Goal: Transaction & Acquisition: Purchase product/service

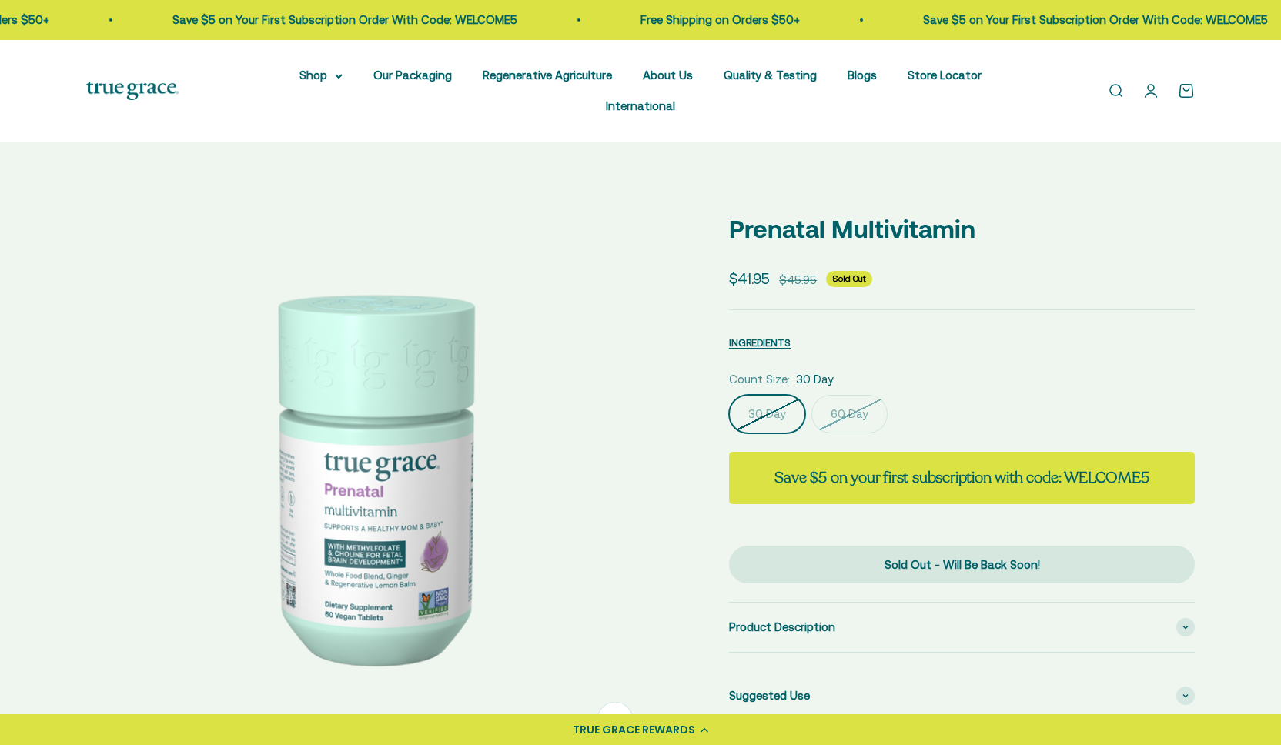
select select "3"
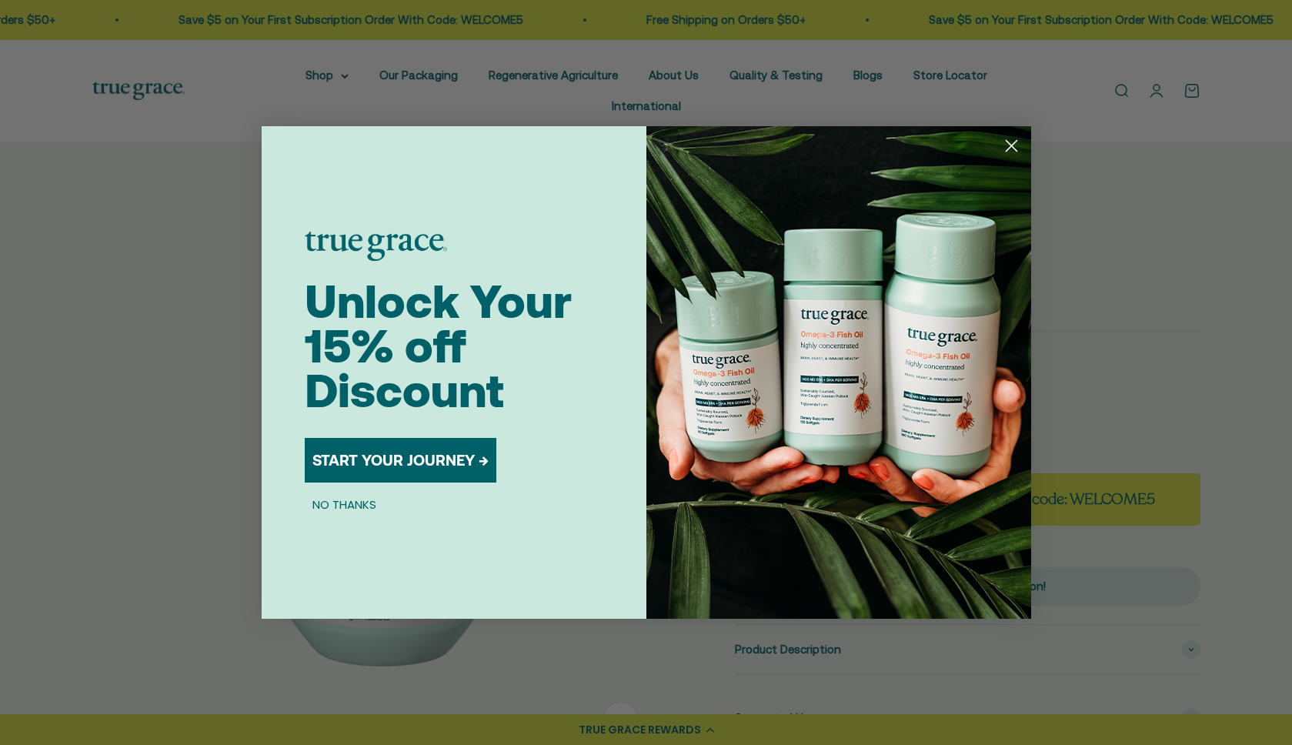
click at [1011, 145] on icon "Close dialog" at bounding box center [1011, 146] width 11 height 11
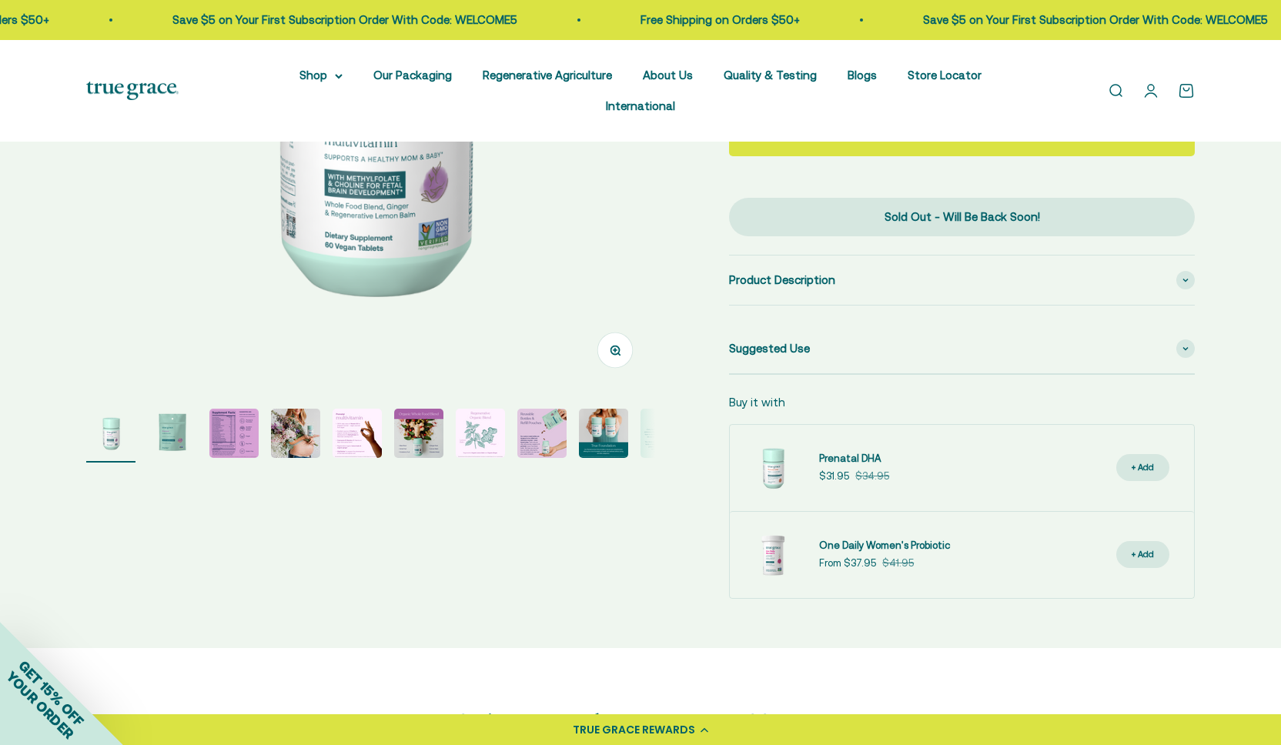
scroll to position [365, 0]
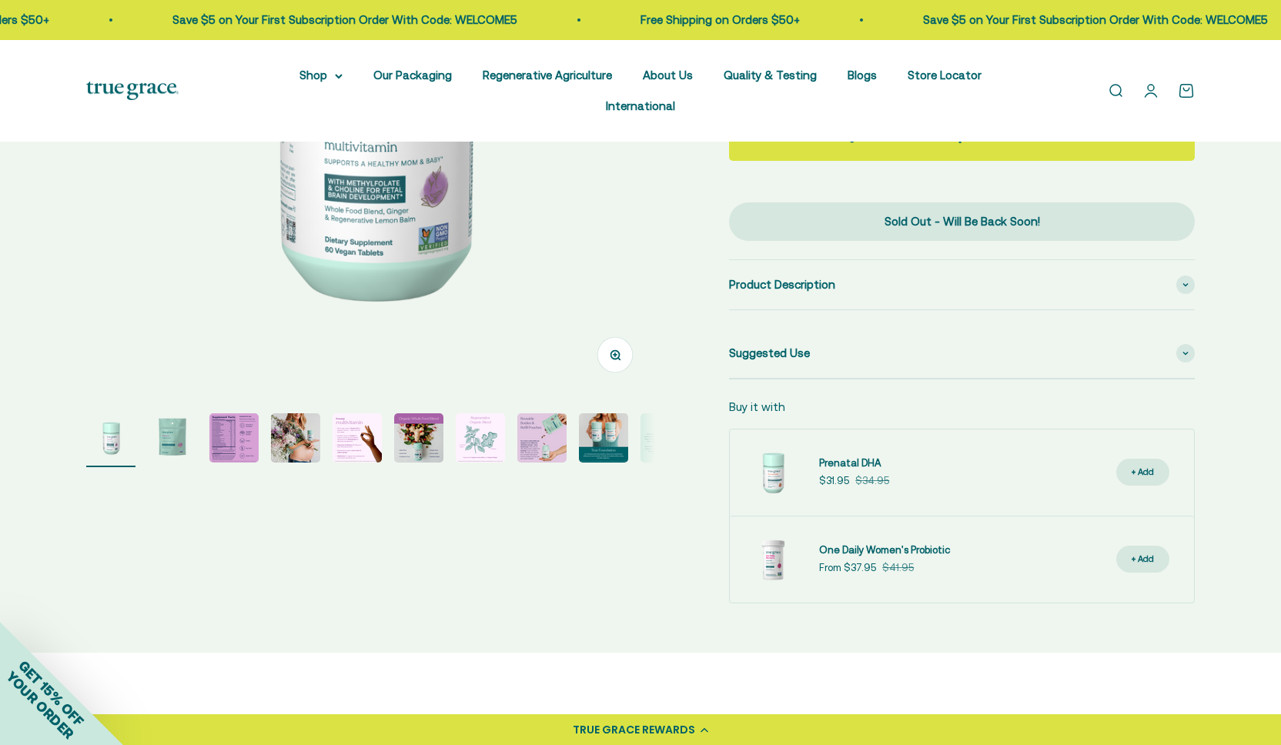
click at [232, 413] on img "Go to item 3" at bounding box center [233, 437] width 49 height 49
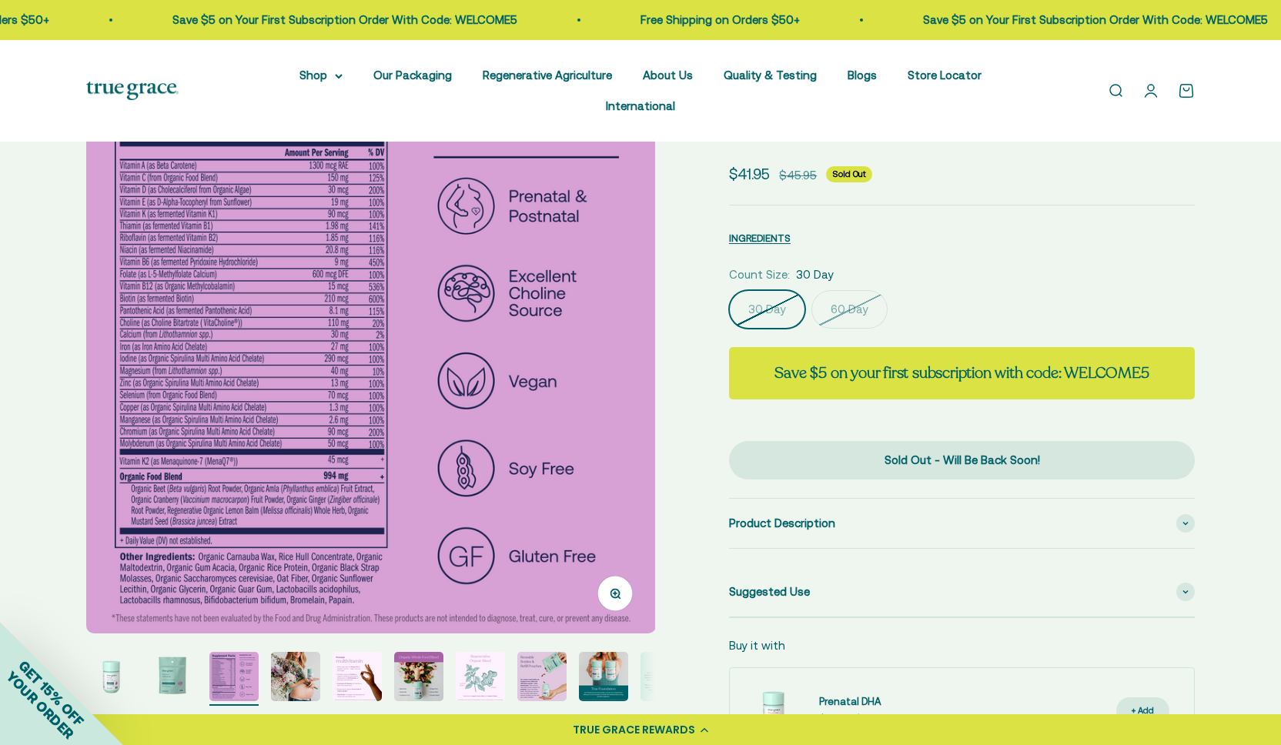
scroll to position [129, 0]
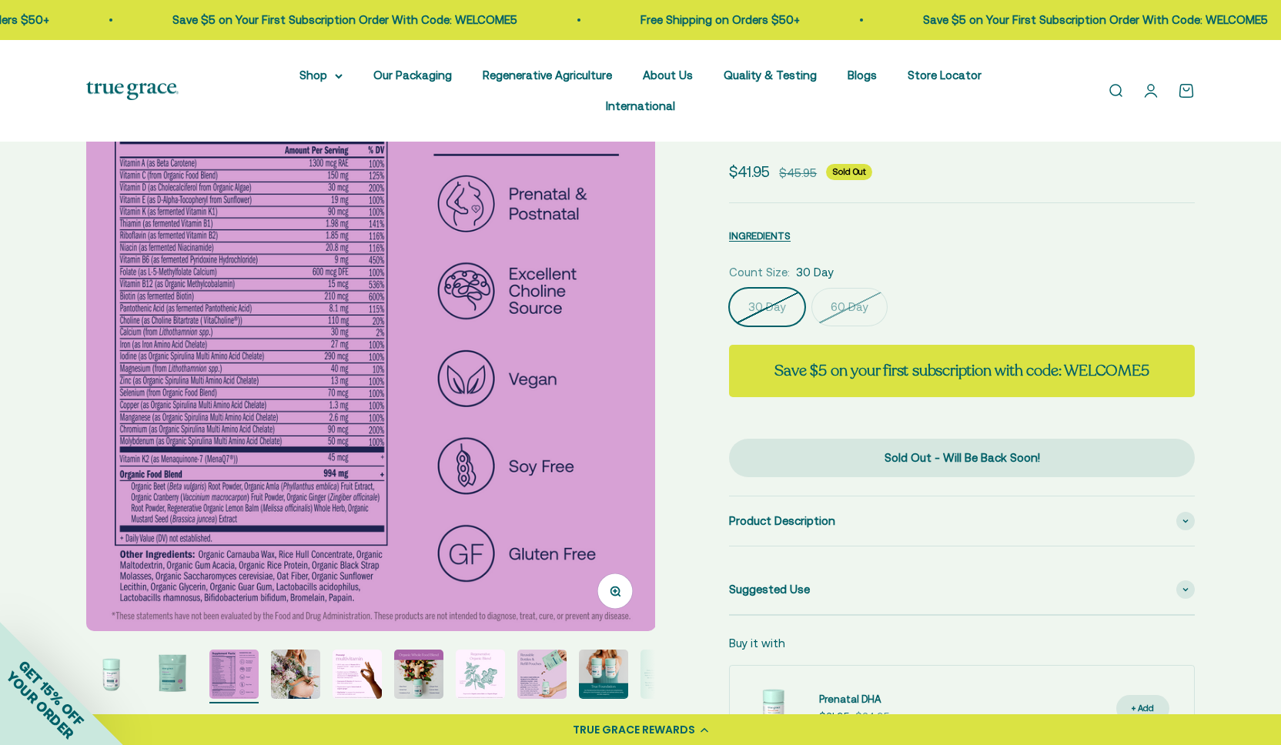
click at [483, 650] on img "Go to item 7" at bounding box center [480, 674] width 49 height 49
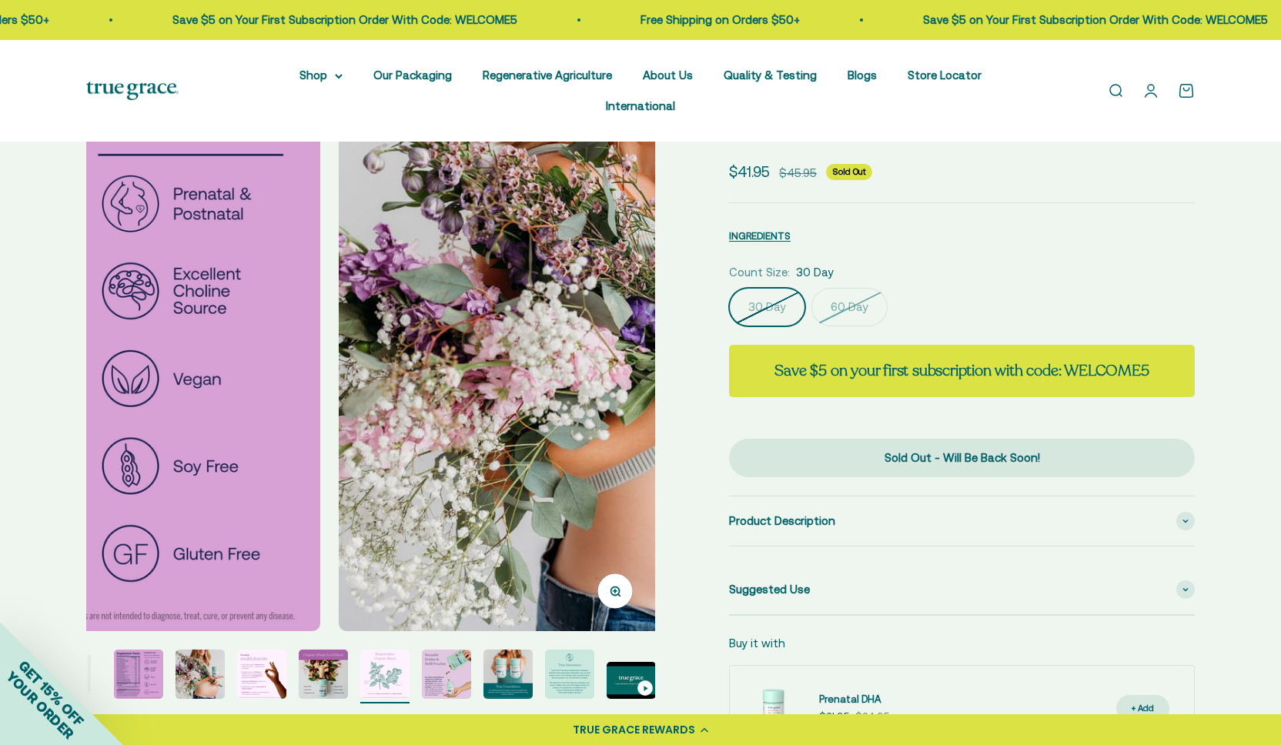
scroll to position [0, 96]
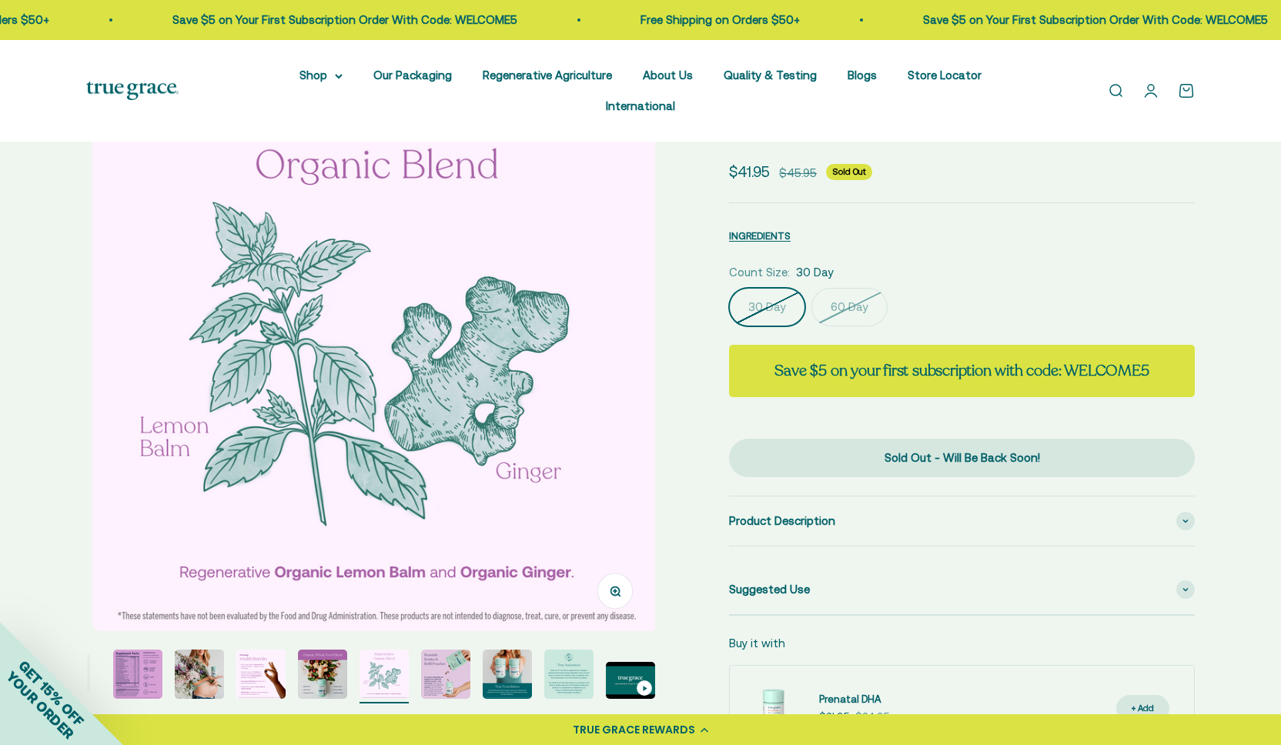
click at [443, 650] on img "Go to item 8" at bounding box center [445, 674] width 49 height 49
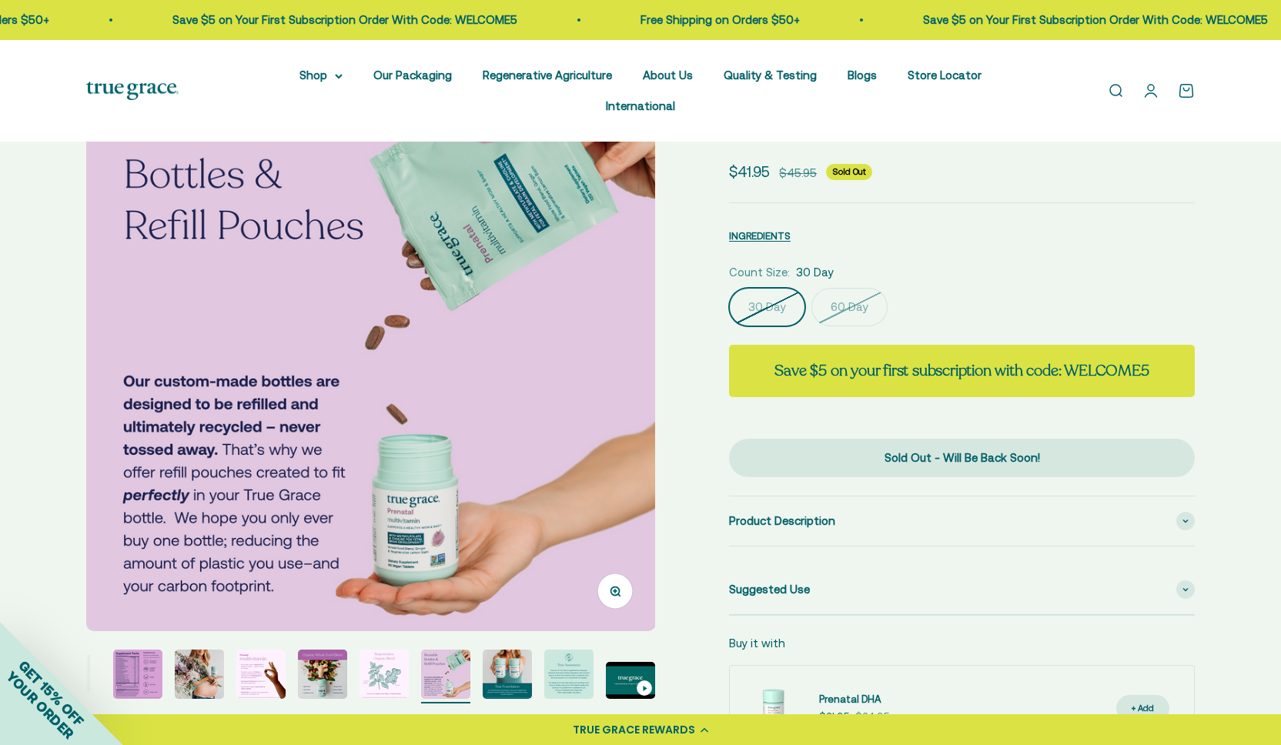
click at [513, 650] on img "Go to item 9" at bounding box center [507, 674] width 49 height 49
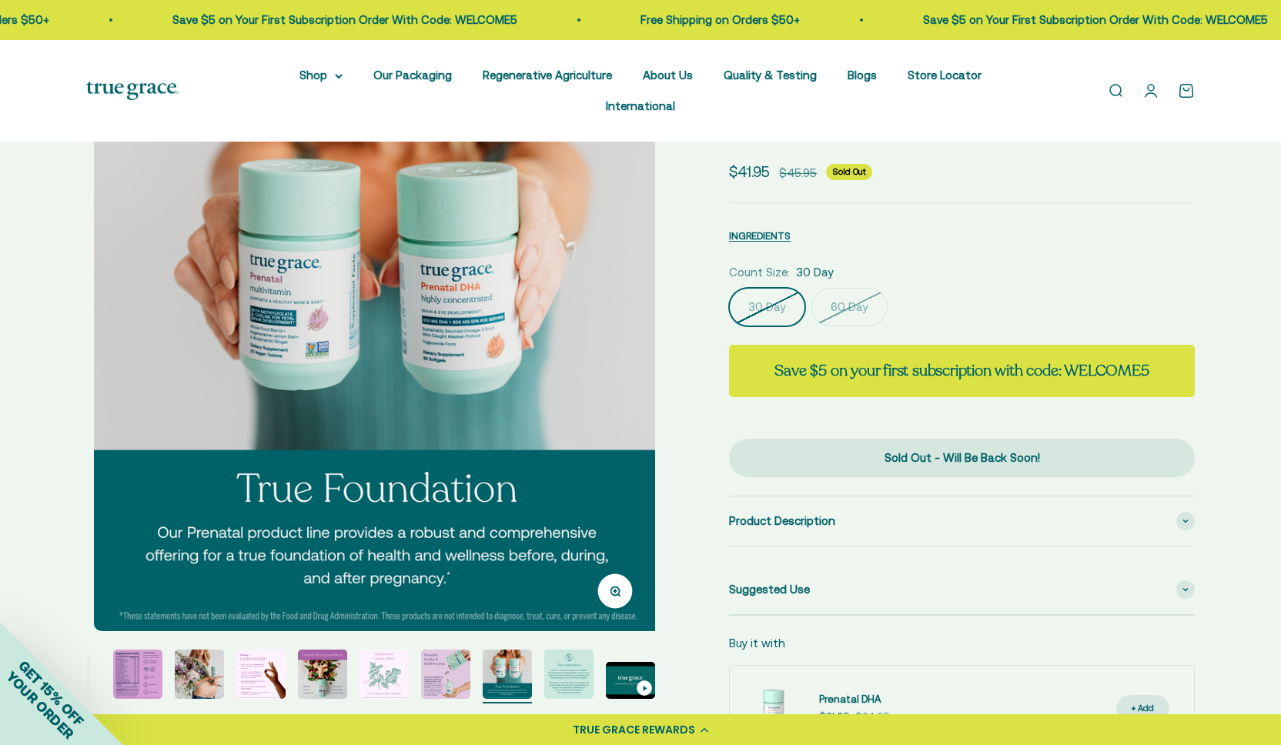
scroll to position [0, 4699]
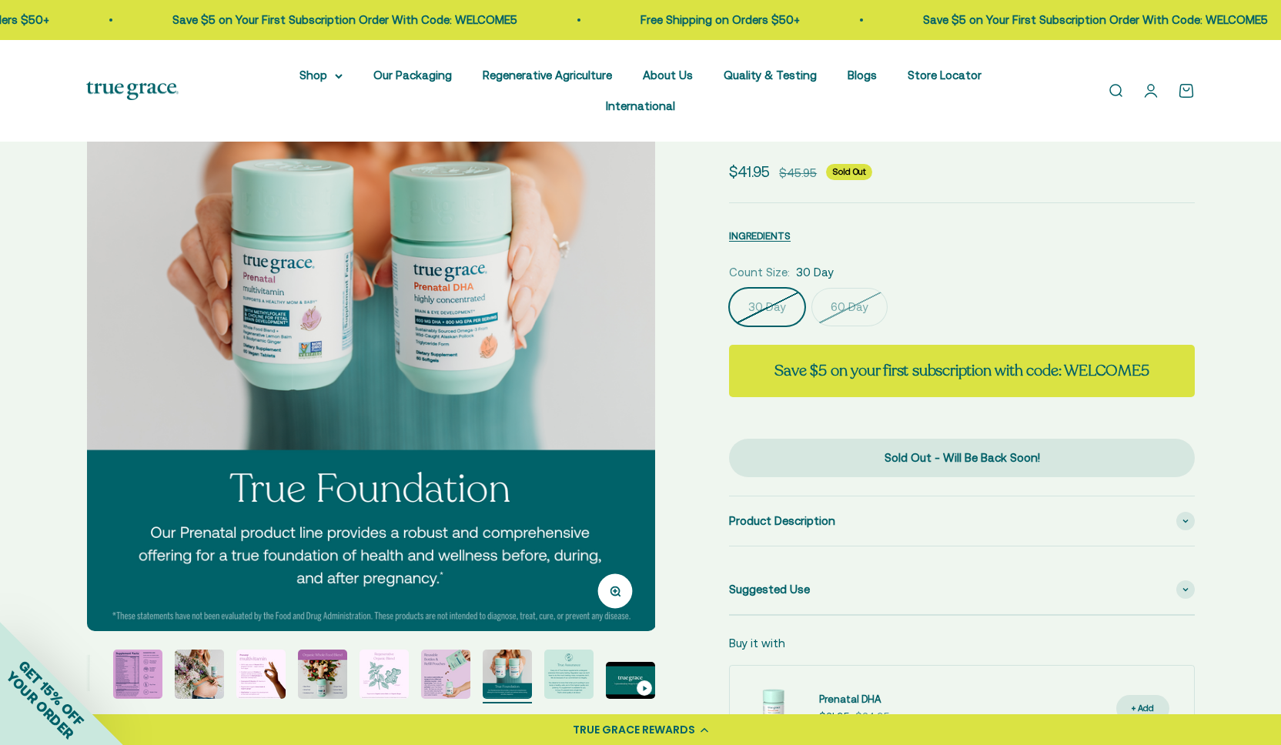
click at [543, 650] on page-dots at bounding box center [370, 677] width 569 height 54
click at [577, 650] on img "Go to item 10" at bounding box center [568, 674] width 49 height 49
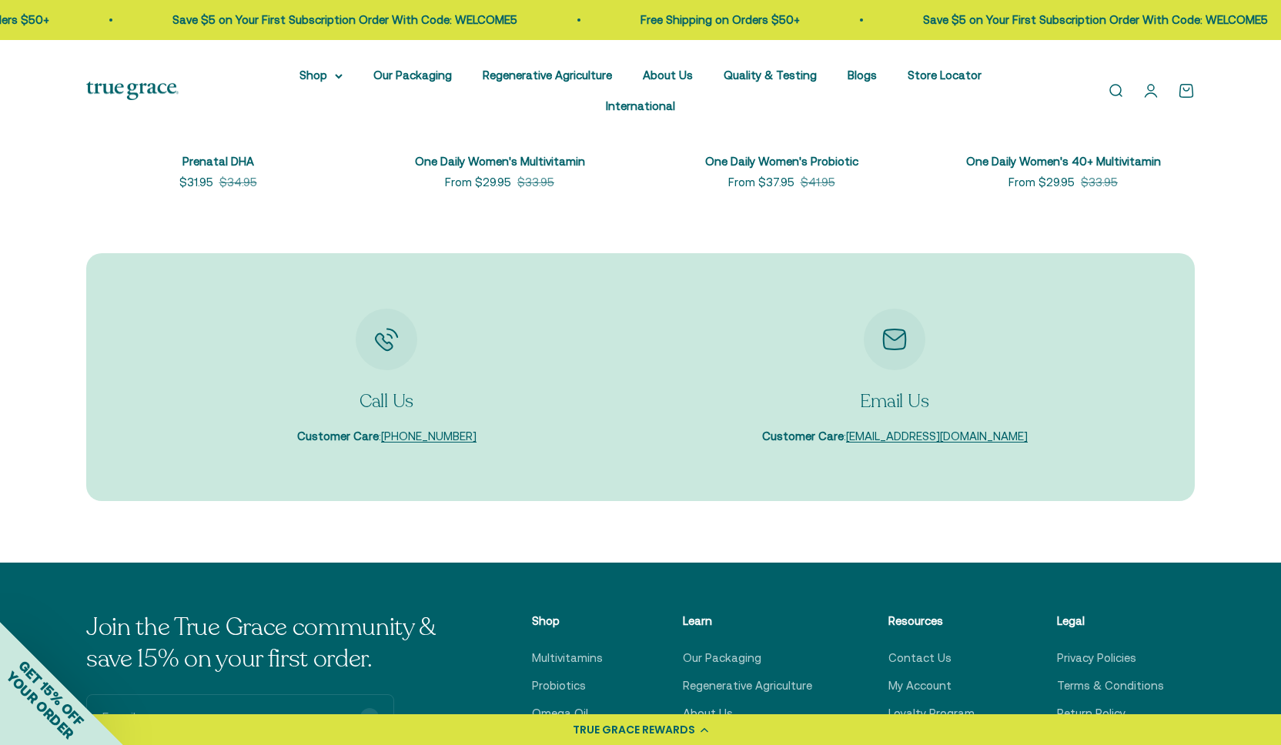
scroll to position [4665, 0]
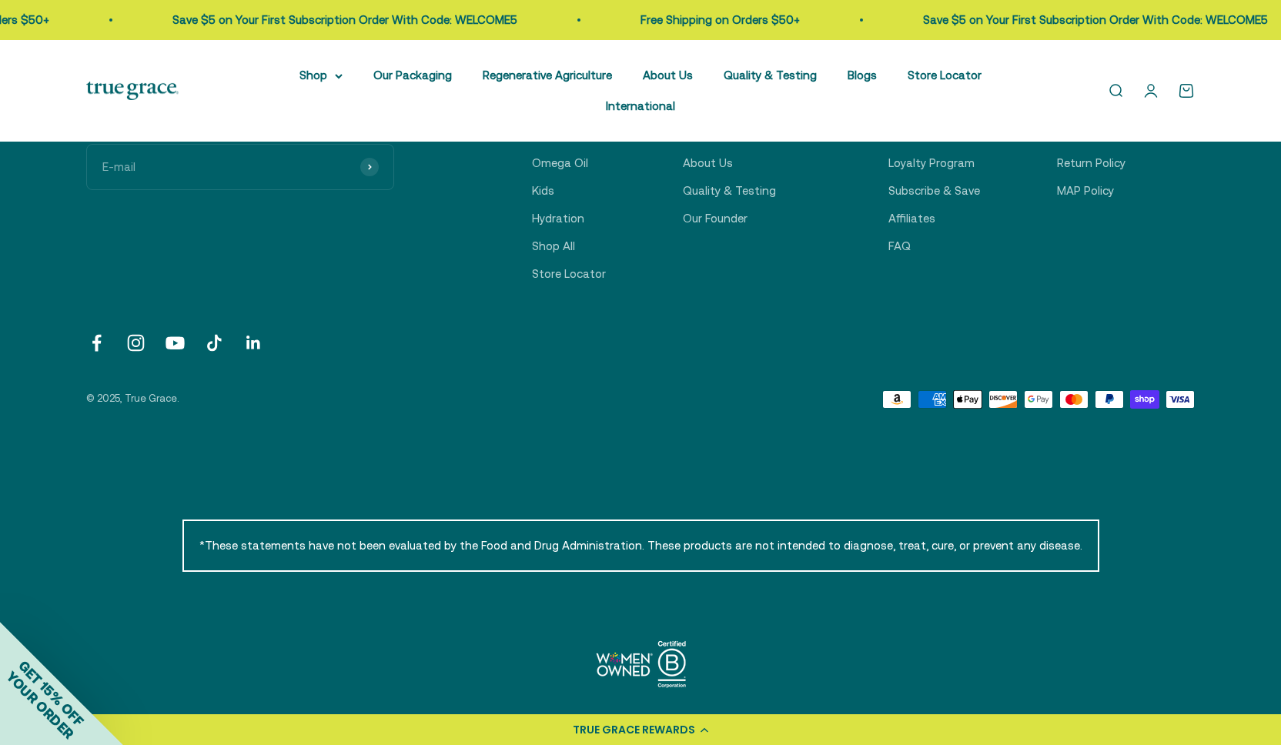
click at [153, 82] on img at bounding box center [132, 91] width 92 height 19
